Goal: Transaction & Acquisition: Book appointment/travel/reservation

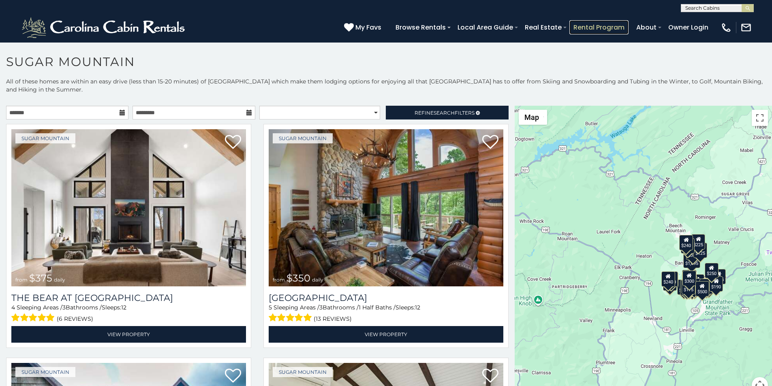
click at [621, 24] on link "Rental Program" at bounding box center [598, 27] width 59 height 14
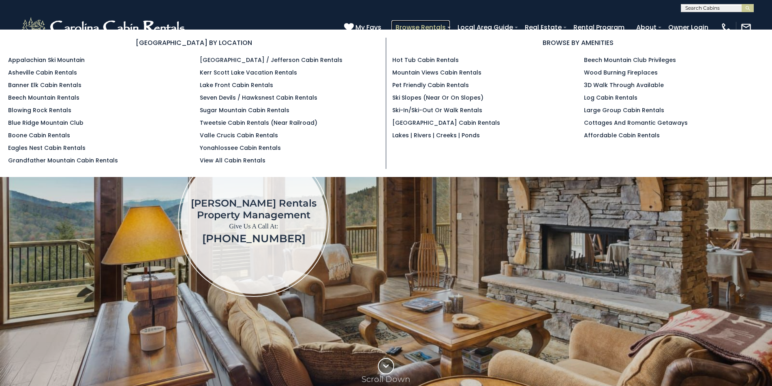
click at [450, 22] on link "Browse Rentals" at bounding box center [420, 27] width 58 height 14
